Goal: Transaction & Acquisition: Download file/media

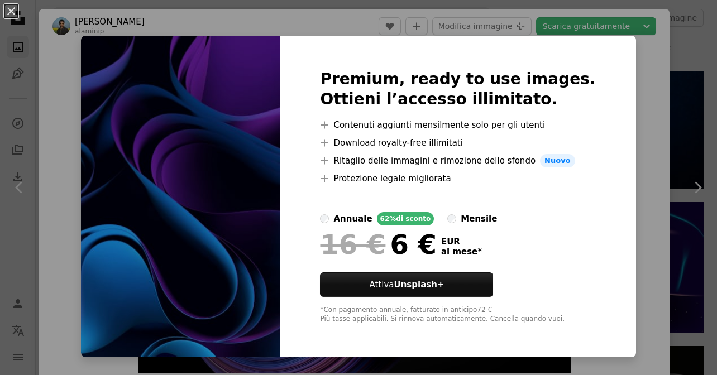
scroll to position [1216, 0]
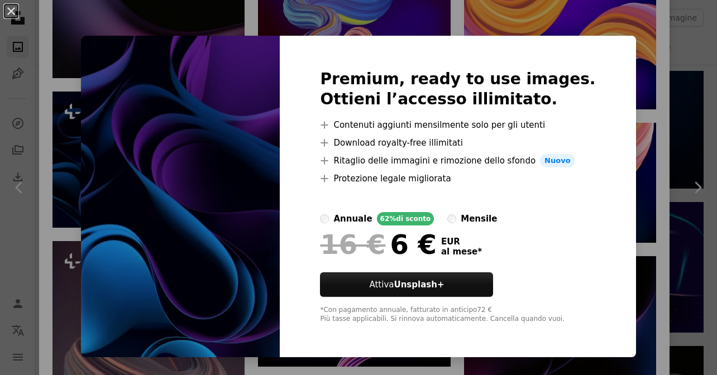
click at [63, 183] on div "An X shape Premium, ready to use images. Ottieni l’accesso illimitato. A plus s…" at bounding box center [358, 187] width 717 height 375
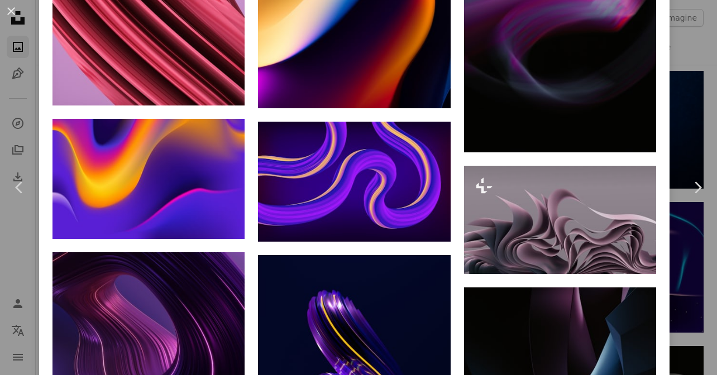
scroll to position [1925, 0]
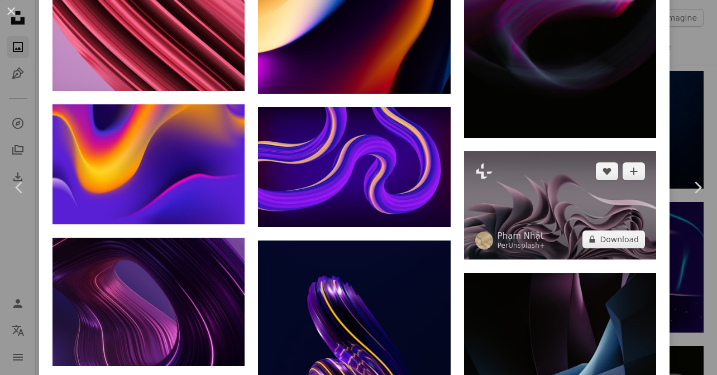
click at [552, 184] on img at bounding box center [560, 205] width 192 height 108
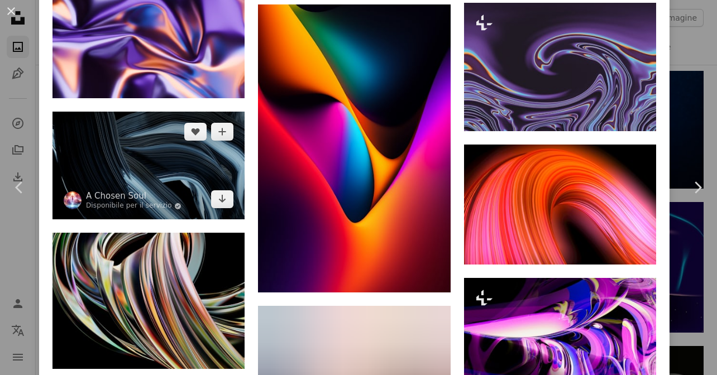
scroll to position [4004, 0]
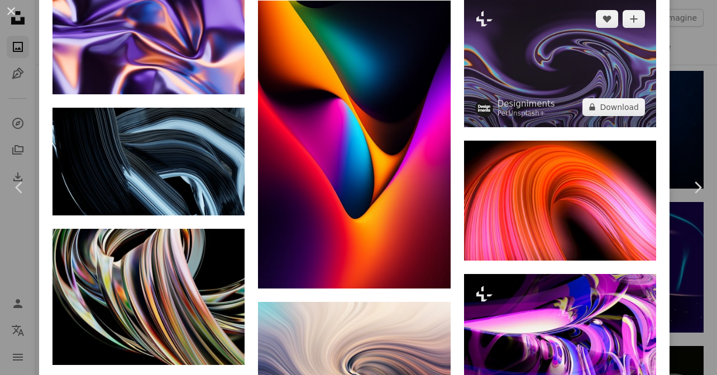
click at [551, 99] on img at bounding box center [560, 63] width 192 height 128
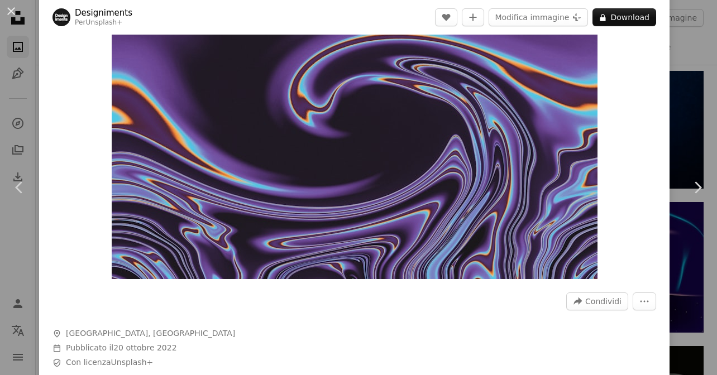
scroll to position [99, 0]
